Goal: Information Seeking & Learning: Learn about a topic

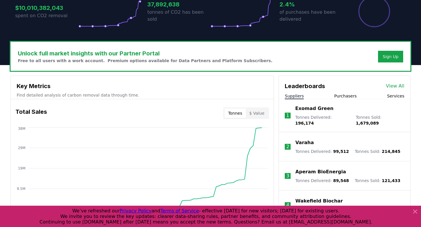
scroll to position [178, 0]
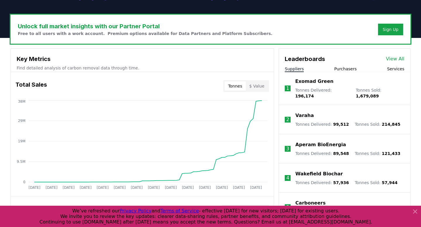
click at [345, 66] on button "Purchasers" at bounding box center [345, 69] width 22 height 6
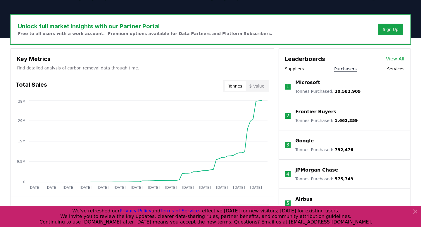
click at [397, 55] on link "View All" at bounding box center [395, 58] width 18 height 7
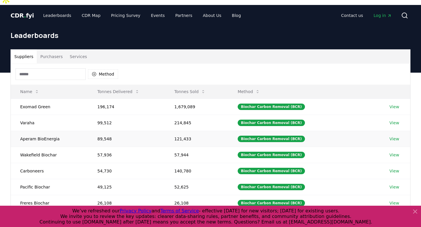
scroll to position [8, 0]
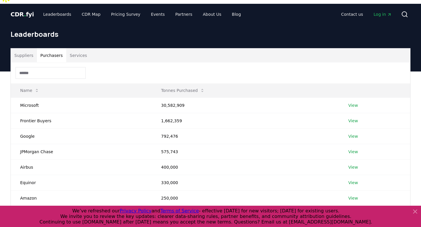
click at [46, 48] on button "Purchasers" at bounding box center [51, 55] width 29 height 14
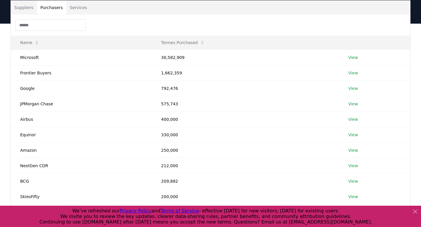
scroll to position [77, 0]
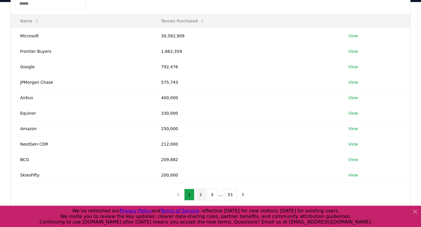
click at [200, 189] on button "2" at bounding box center [200, 195] width 10 height 12
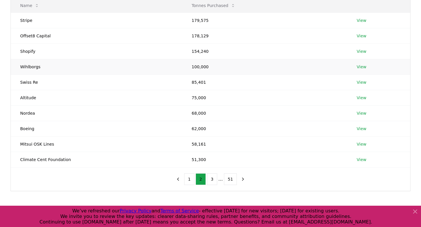
scroll to position [90, 0]
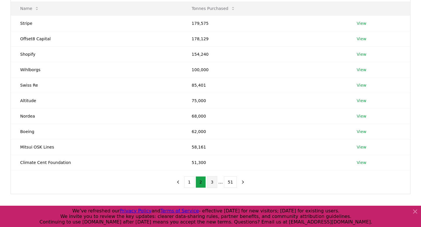
click at [213, 176] on button "3" at bounding box center [212, 182] width 10 height 12
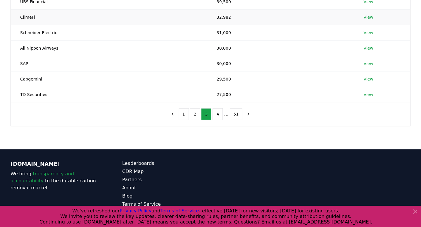
scroll to position [156, 0]
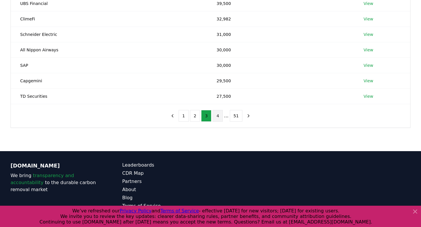
click at [218, 110] on button "4" at bounding box center [217, 116] width 10 height 12
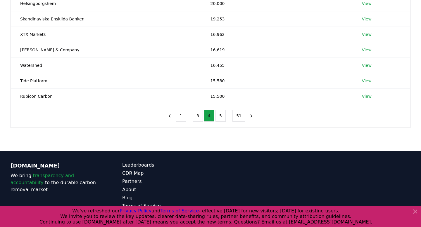
click at [218, 110] on button "5" at bounding box center [220, 116] width 10 height 12
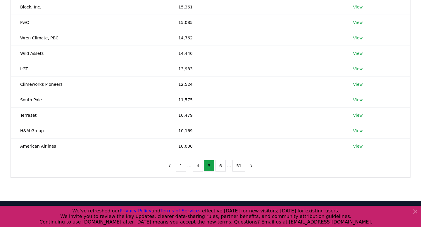
scroll to position [126, 0]
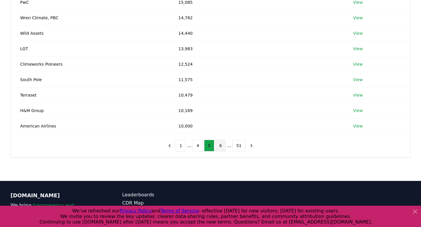
click at [222, 140] on button "6" at bounding box center [220, 146] width 10 height 12
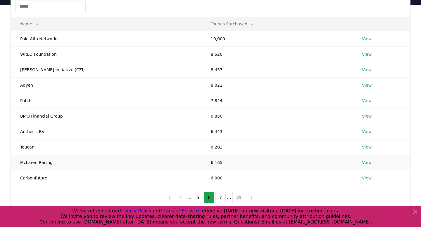
scroll to position [74, 0]
